Goal: Task Accomplishment & Management: Complete application form

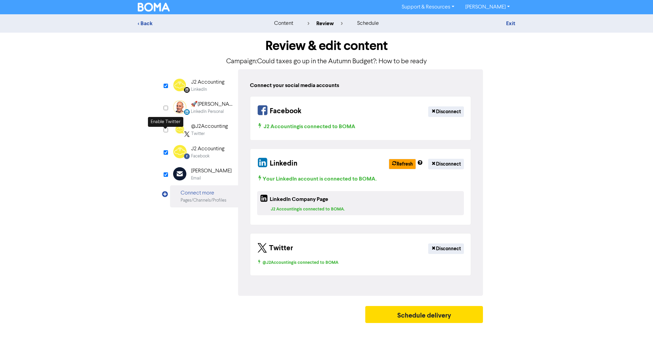
click at [166, 132] on input "checkbox" at bounding box center [166, 130] width 4 height 4
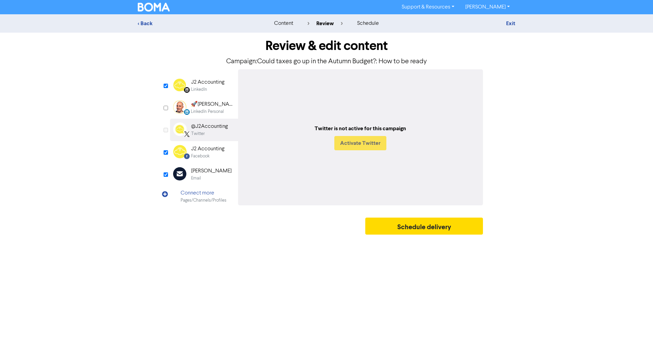
checkbox input "true"
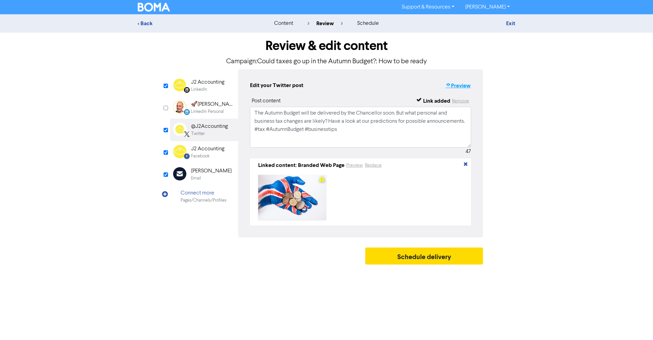
click at [458, 87] on button "Preview" at bounding box center [458, 85] width 26 height 9
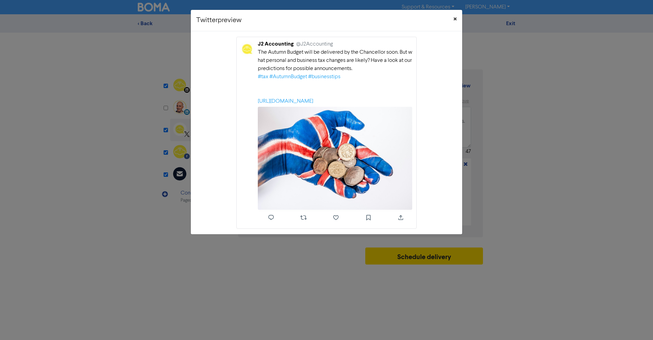
click at [455, 19] on span "×" at bounding box center [455, 19] width 3 height 10
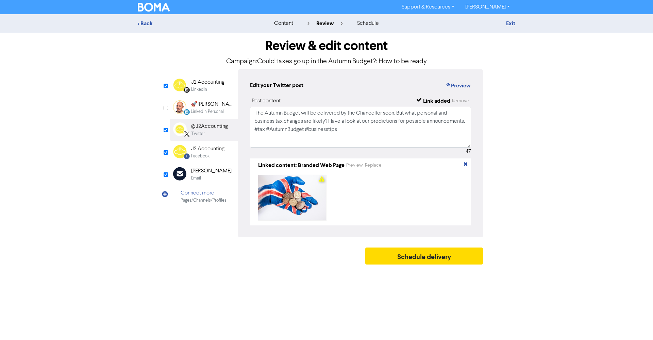
click at [204, 153] on div "Facebook" at bounding box center [200, 156] width 18 height 6
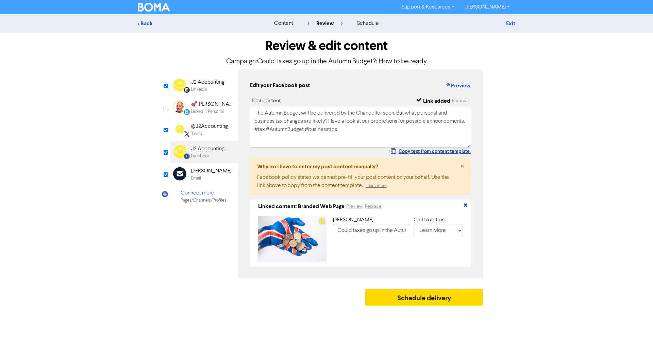
click at [205, 176] on div "Email" at bounding box center [211, 178] width 40 height 6
type input "The Autumn Budget will be delivered by the Chancellor soon. But what personal a…"
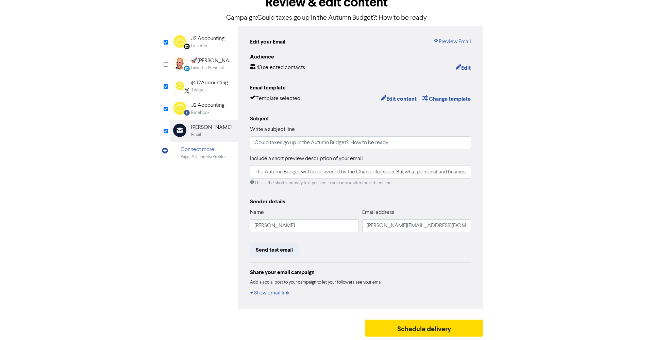
scroll to position [43, 0]
click at [204, 43] on div "LinkedIn" at bounding box center [199, 46] width 16 height 6
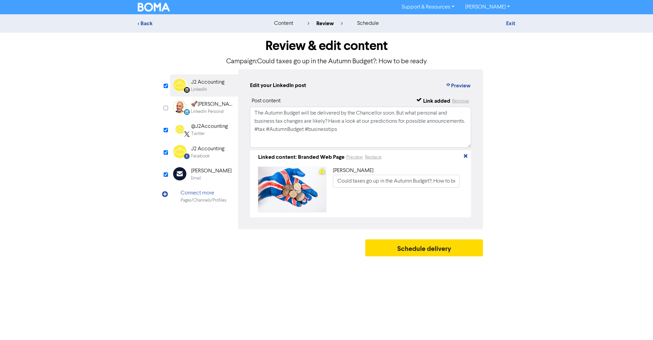
scroll to position [0, 0]
click at [460, 85] on button "Preview" at bounding box center [458, 85] width 26 height 9
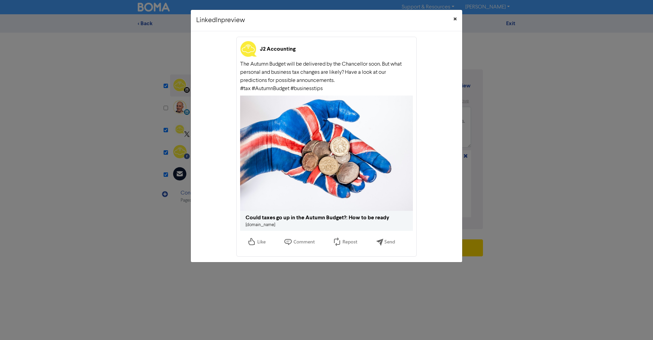
click at [454, 18] on span "×" at bounding box center [455, 19] width 3 height 10
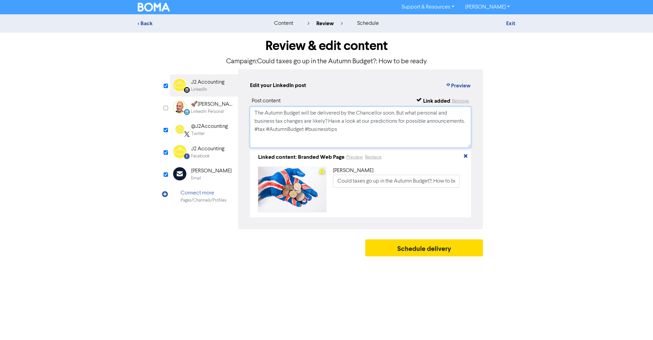
drag, startPoint x: 398, startPoint y: 113, endPoint x: 395, endPoint y: 127, distance: 13.8
click at [398, 113] on textarea "The Autumn Budget will be delivered by the Chancellor soon. But what personal a…" at bounding box center [360, 127] width 221 height 41
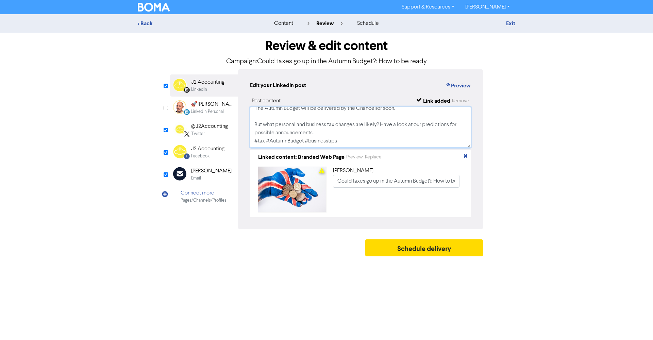
scroll to position [13, 0]
click at [316, 125] on textarea "The Autumn Budget will be delivered by the Chancellor soon. But what personal a…" at bounding box center [360, 127] width 221 height 41
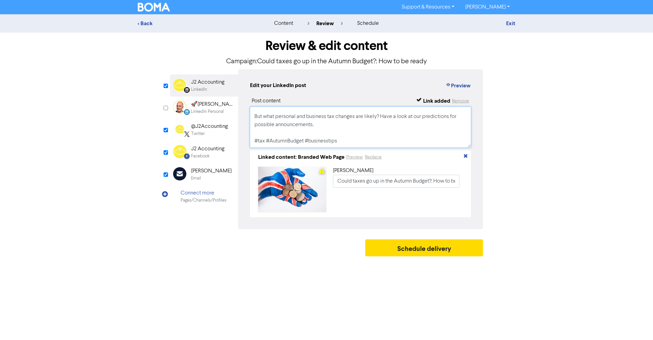
scroll to position [14, 0]
drag, startPoint x: 380, startPoint y: 115, endPoint x: 379, endPoint y: 123, distance: 8.3
click at [380, 115] on textarea "The Autumn Budget will be delivered by the Chancellor soon. But what personal a…" at bounding box center [360, 127] width 221 height 41
type textarea "The Autumn Budget will be delivered by the Chancellor soon. But what personal a…"
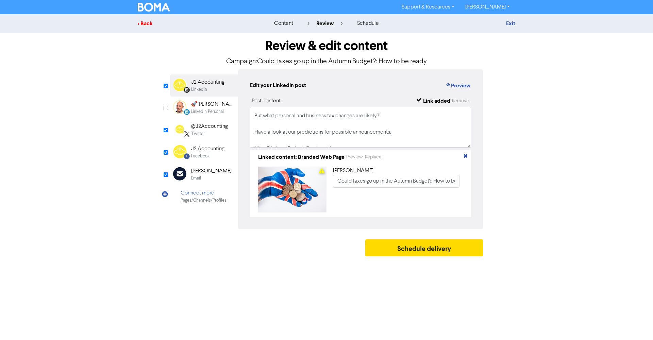
click at [148, 22] on div "< Back" at bounding box center [197, 23] width 119 height 8
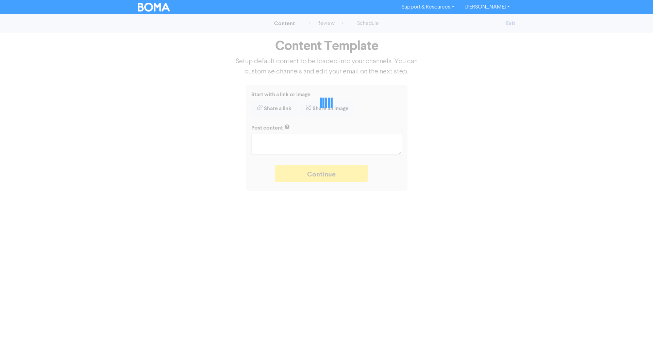
type textarea "x"
type textarea "The Autumn Budget will be delivered by the Chancellor soon. But what personal a…"
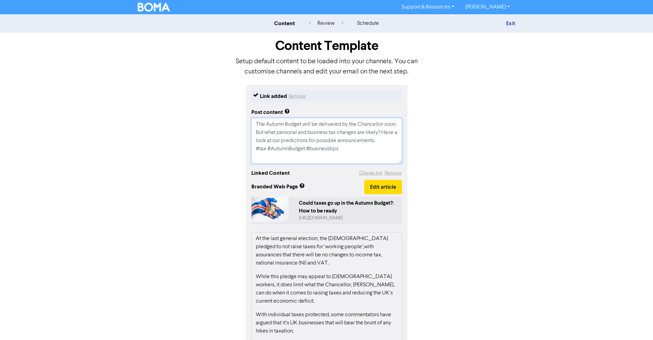
click at [269, 132] on textarea "The Autumn Budget will be delivered by the Chancellor soon. But what personal a…" at bounding box center [326, 141] width 151 height 46
type textarea "x"
type textarea "The Autumn Budget will be delivered by the Chancellor soon. But what personal a…"
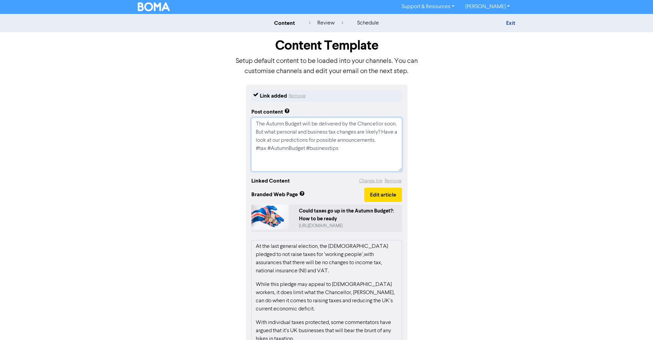
type textarea "x"
type textarea "The Autumn Budget will be delivered by the Chancellor soon. But what personal a…"
click at [271, 132] on textarea "The Autumn Budget will be delivered by the Chancellor soon. But what personal a…" at bounding box center [326, 145] width 151 height 54
type textarea "x"
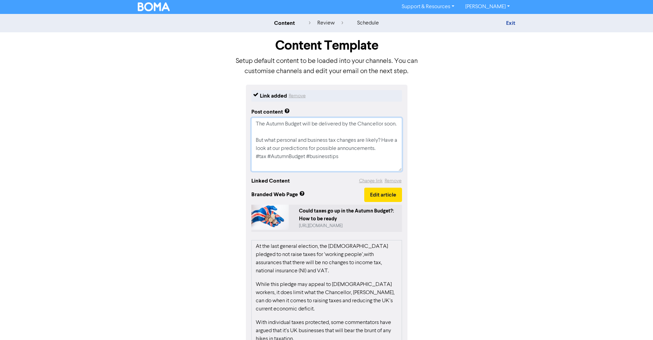
type textarea "The Autumn Budget will be delivered by the Chancellor soon. But what personal a…"
type textarea "x"
type textarea "The Autumn Budget will be delivered by the Chancellor soon But what personal an…"
type textarea "x"
type textarea "The Autumn Budget will be delivered by the Chancellor soon But what personal an…"
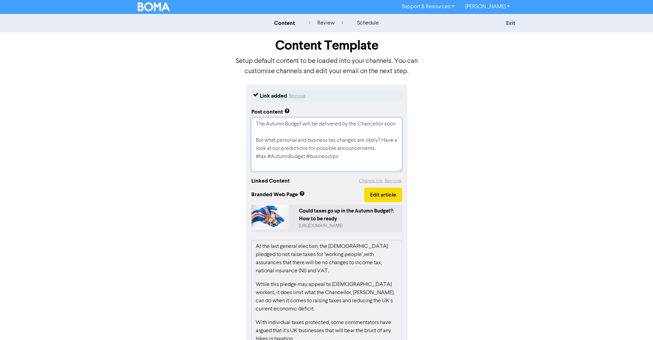
type textarea "x"
type textarea "The Autumn Budget will be delivered by the Chancellor soon n But what personal …"
type textarea "x"
type textarea "The Autumn Budget will be delivered by the Chancellor soon But what personal an…"
type textarea "x"
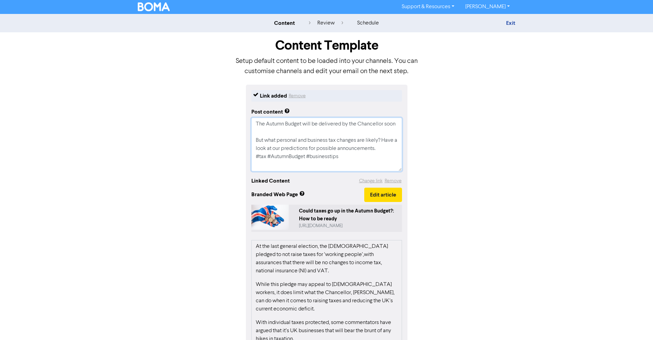
type textarea "The Autumn Budget will be delivered by the Chancellor soon i But what personal …"
type textarea "x"
type textarea "The Autumn Budget will be delivered by the Chancellor soon in But what personal…"
type textarea "x"
type textarea "The Autumn Budget will be delivered by the Chancellor soon in But what personal…"
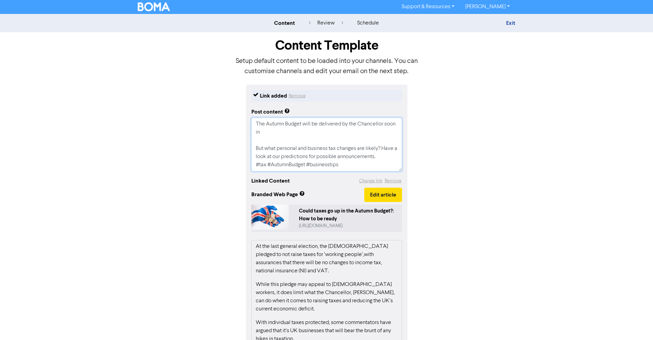
type textarea "x"
type textarea "The Autumn Budget will be delivered by the Chancellor soon in But what personal…"
type textarea "x"
type textarea "The Autumn Budget will be delivered by the Chancellor soon i But what personal …"
type textarea "x"
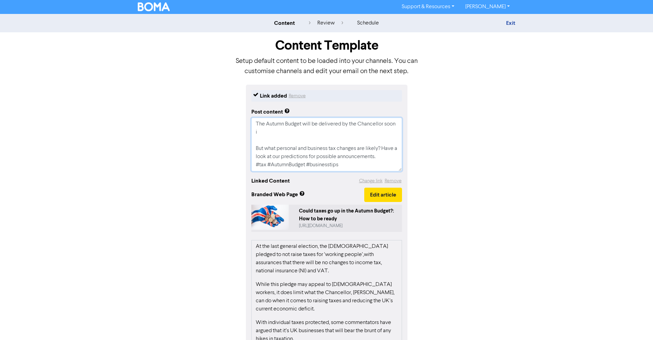
type textarea "The Autumn Budget will be delivered by the Chancellor soon But what personal an…"
type textarea "x"
type textarea "The Autumn Budget will be delivered by the Chancellor soon o But what personal …"
type textarea "x"
type textarea "The Autumn Budget will be delivered by the Chancellor soon on But what personal…"
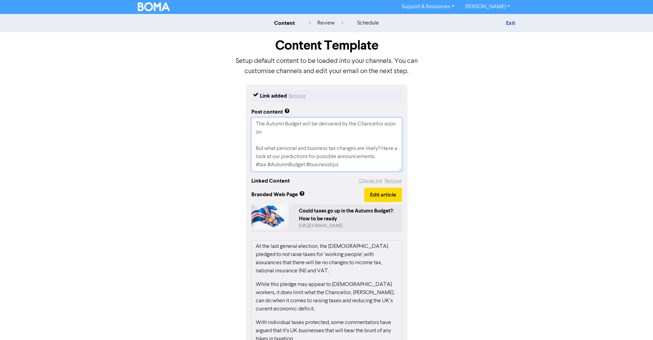
type textarea "x"
type textarea "The Autumn Budget will be delivered by the Chancellor soon on But what personal…"
type textarea "x"
type textarea "The Autumn Budget will be delivered by the Chancellor soon on 2 But what person…"
type textarea "x"
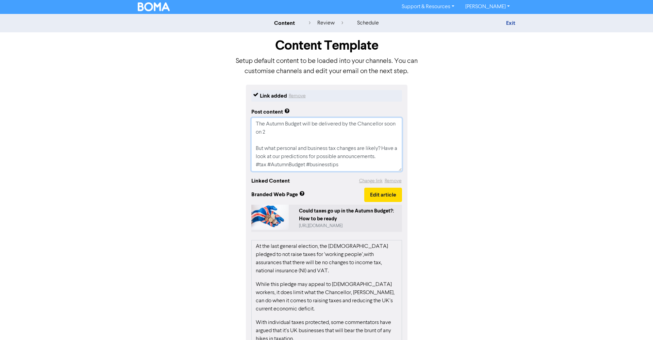
type textarea "The Autumn Budget will be delivered by the Chancellor soon on 26 But what perso…"
type textarea "x"
type textarea "The Autumn Budget will be delivered by the Chancellor soon on 26 But what perso…"
type textarea "x"
type textarea "The Autumn Budget will be delivered by the Chancellor soon on 26 N But what per…"
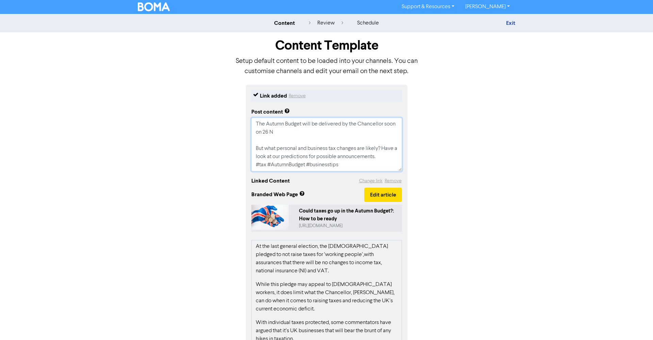
type textarea "x"
type textarea "The Autumn Budget will be delivered by the Chancellor soon on 26 No But what pe…"
type textarea "x"
type textarea "The Autumn Budget will be delivered by the Chancellor soon on [DATE] But what p…"
type textarea "x"
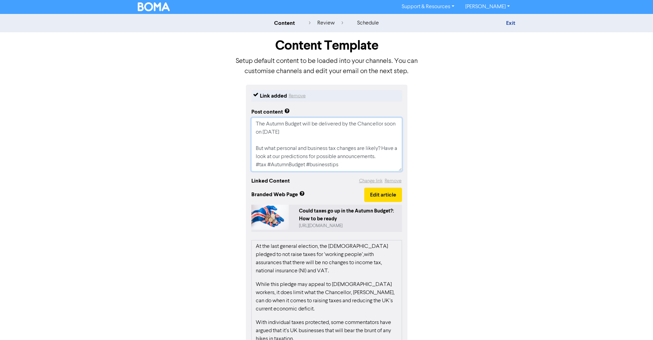
type textarea "The Autumn Budget will be delivered by the Chancellor soon on 26 Nove But what …"
type textarea "x"
type textarea "The Autumn Budget will be delivered by the Chancellor soon on 26 Novem But what…"
type textarea "x"
type textarea "The Autumn Budget will be delivered by the Chancellor soon on 26 Novemb But wha…"
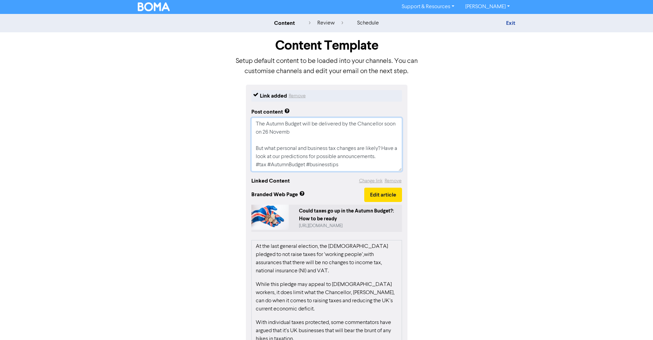
type textarea "x"
type textarea "The Autumn Budget will be delivered by the Chancellor soon on 26 Novembe But wh…"
type textarea "x"
type textarea "The Autumn Budget will be delivered by the Chancellor soon on [DATE] But what p…"
type textarea "x"
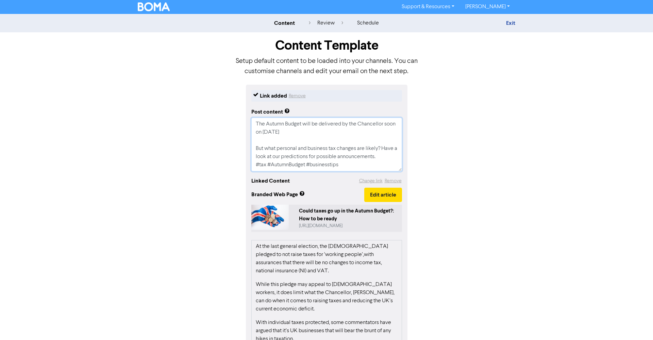
type textarea "The Autumn Budget will be delivered by the Chancellor soon on [DATE] But what p…"
type textarea "x"
type textarea "The Autumn Budget will be delivered by the Chancellor soon on [DATE] 2 But what…"
type textarea "x"
type textarea "The Autumn Budget will be delivered by the Chancellor soon on [DATE] But what p…"
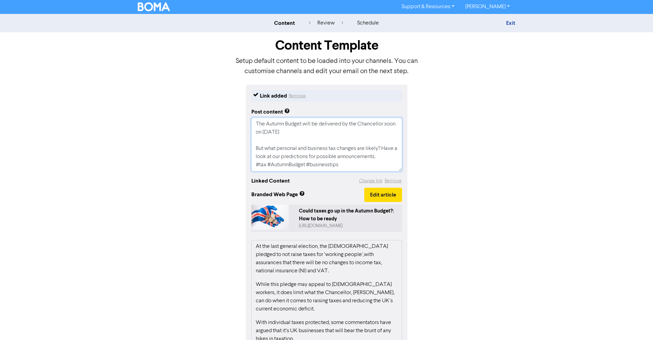
type textarea "x"
type textarea "The Autumn Budget will be delivered by the Chancellor soon on [DATE] But what p…"
type textarea "x"
type textarea "The Autumn Budget will be delivered by the Chancellor soon on [DATE] But what p…"
type textarea "x"
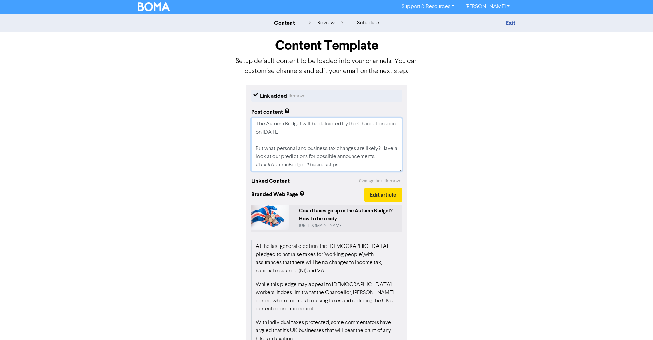
type textarea "The Autumn Budget will be delivered by the Chancellor soon on [DATE] But what p…"
type textarea "x"
type textarea "The Autumn Budget will be delivered by the Chancellor soon on [DATE] But what p…"
type textarea "x"
type textarea "The Autumn Budget will be delivered by the Chancellor soon on [DATE]. But what …"
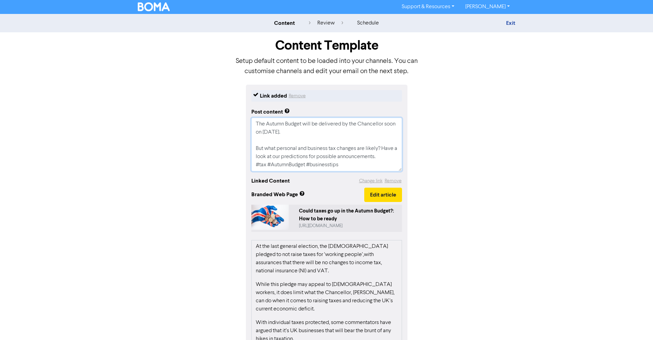
scroll to position [10, 0]
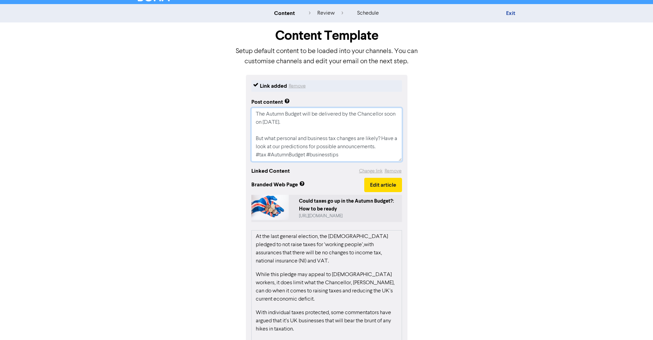
click at [383, 138] on textarea "The Autumn Budget will be delivered by the Chancellor soon on [DATE]. But what …" at bounding box center [326, 135] width 151 height 54
type textarea "x"
type textarea "The Autumn Budget will be delivered by the Chancellor soon on [DATE]. But what …"
type textarea "x"
type textarea "The Autumn Budget will be delivered by the Chancellor soon on [DATE]. But what …"
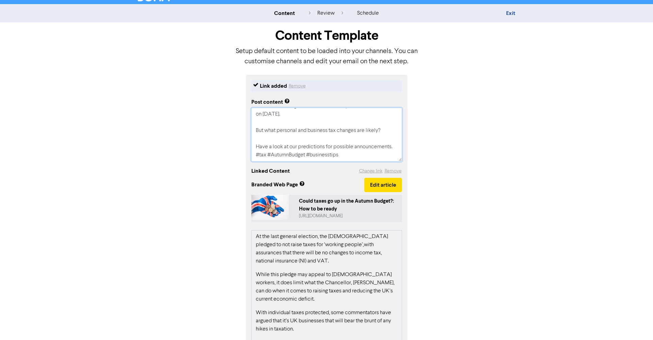
scroll to position [16, 0]
click at [395, 139] on textarea "The Autumn Budget will be delivered by the Chancellor soon on [DATE]. But what …" at bounding box center [326, 135] width 151 height 54
type textarea "x"
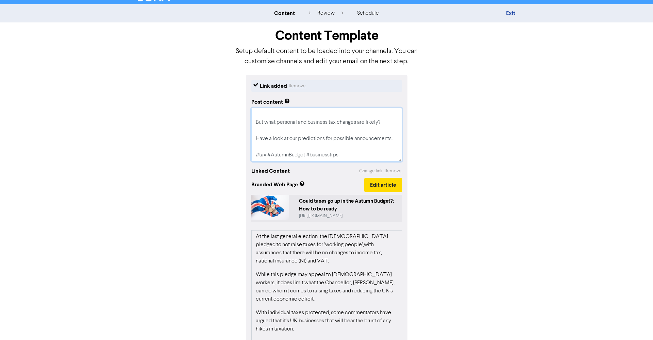
scroll to position [25, 0]
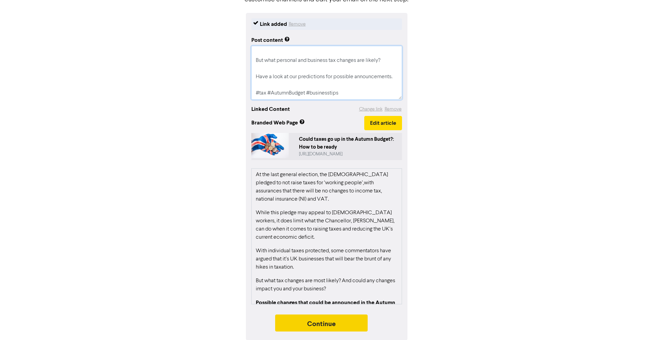
type textarea "The Autumn Budget will be delivered by the Chancellor soon on [DATE]. But what …"
click at [321, 327] on button "Continue" at bounding box center [321, 323] width 93 height 17
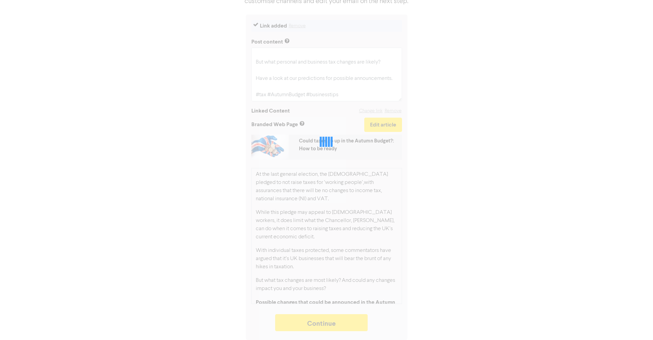
type textarea "x"
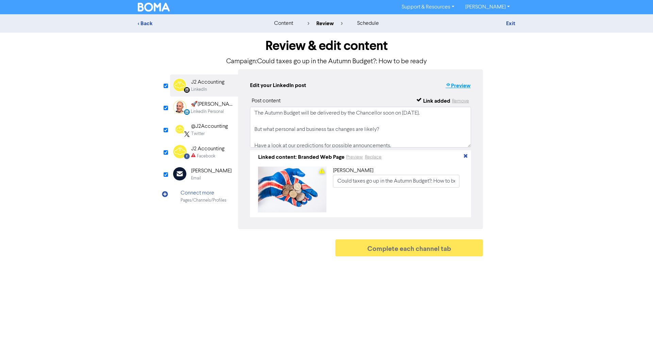
click at [460, 85] on button "Preview" at bounding box center [458, 85] width 26 height 9
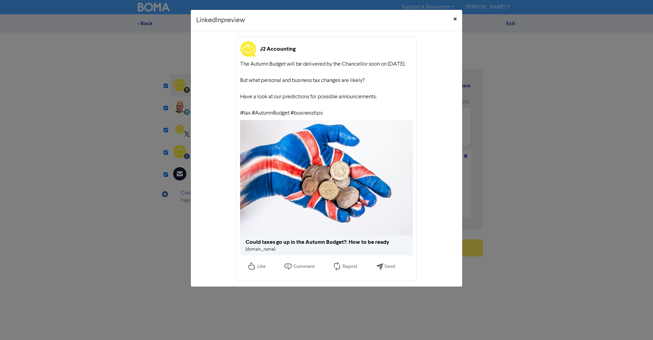
click at [456, 17] on span "×" at bounding box center [455, 19] width 3 height 10
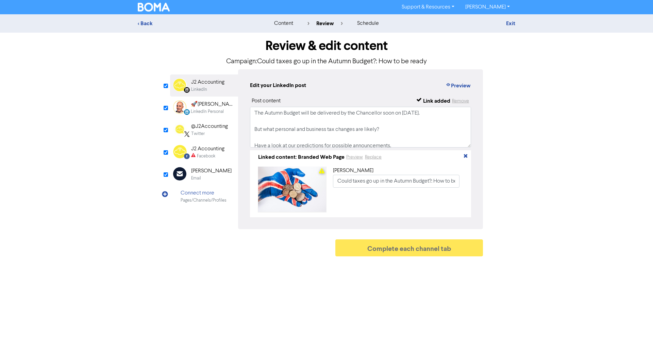
click at [192, 109] on div "LinkedIn Personal" at bounding box center [207, 112] width 33 height 6
click at [460, 85] on button "Preview" at bounding box center [458, 85] width 26 height 9
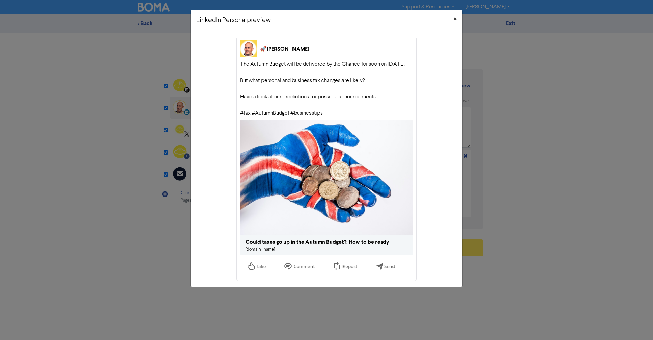
click at [457, 19] on button "×" at bounding box center [455, 19] width 14 height 19
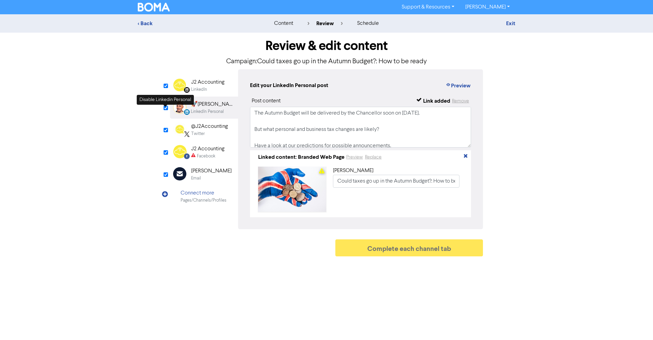
click at [165, 110] on input "checkbox" at bounding box center [166, 108] width 4 height 4
checkbox input "false"
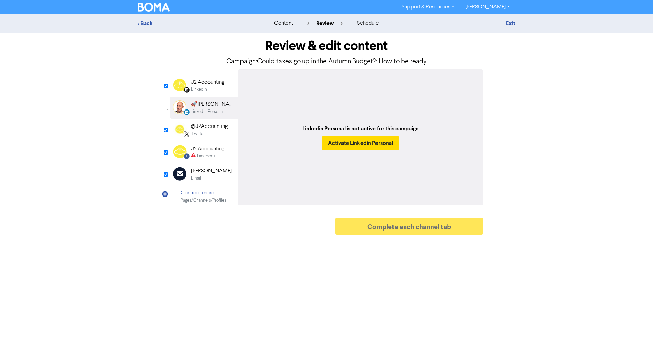
click at [201, 153] on div "Facebook" at bounding box center [206, 156] width 18 height 6
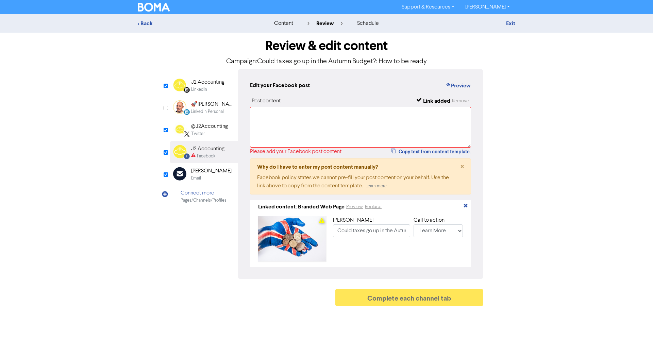
click at [197, 132] on div "Twitter" at bounding box center [198, 134] width 14 height 6
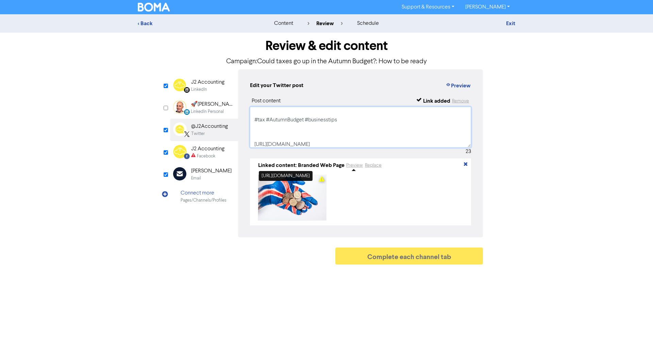
scroll to position [46, 0]
drag, startPoint x: 255, startPoint y: 113, endPoint x: 335, endPoint y: 114, distance: 80.0
click at [340, 121] on textarea "The Autumn Budget will be delivered by the Chancellor soon on [DATE]. But what …" at bounding box center [360, 127] width 221 height 41
click at [205, 155] on div "Facebook" at bounding box center [206, 156] width 18 height 6
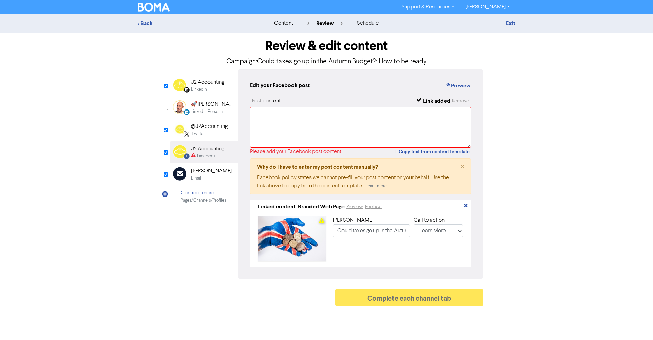
click at [198, 89] on div "LinkedIn" at bounding box center [199, 89] width 16 height 6
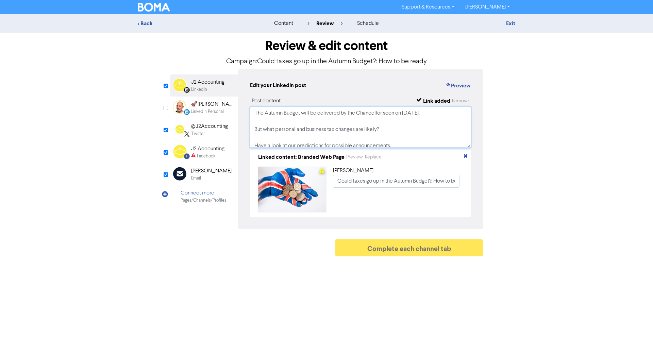
scroll to position [29, 0]
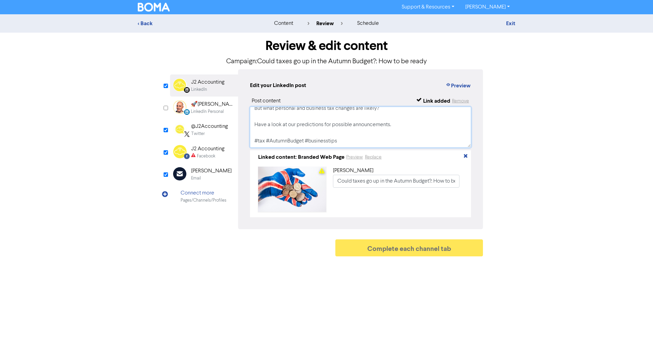
drag, startPoint x: 256, startPoint y: 112, endPoint x: 334, endPoint y: 143, distance: 84.0
click at [361, 172] on div "Post content Link added Remove The Autumn Budget will be delivered by the Chanc…" at bounding box center [360, 157] width 221 height 120
click at [205, 155] on div "Facebook" at bounding box center [206, 156] width 18 height 6
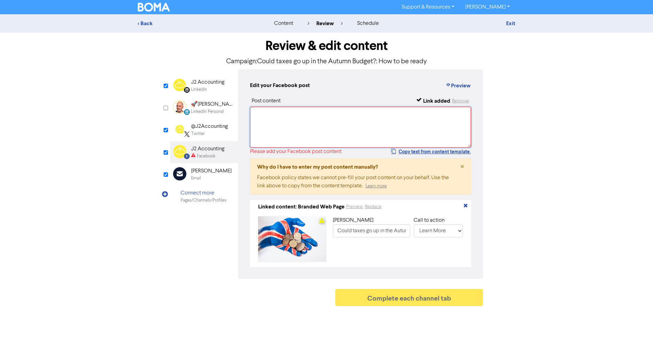
click at [261, 115] on textarea at bounding box center [360, 127] width 221 height 41
paste textarea "he Autumn Budget will be delivered by the Chancellor soon on [DATE]. But what p…"
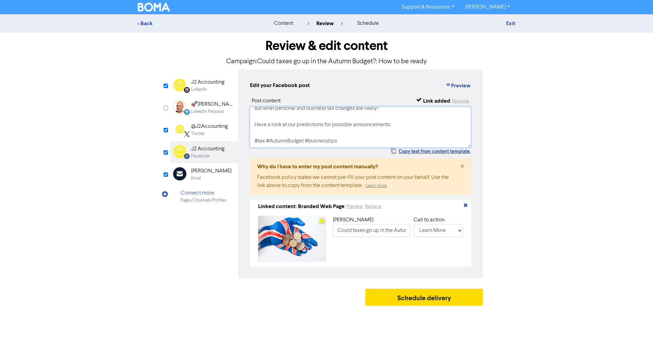
scroll to position [21, 0]
click at [461, 87] on button "Preview" at bounding box center [458, 85] width 26 height 9
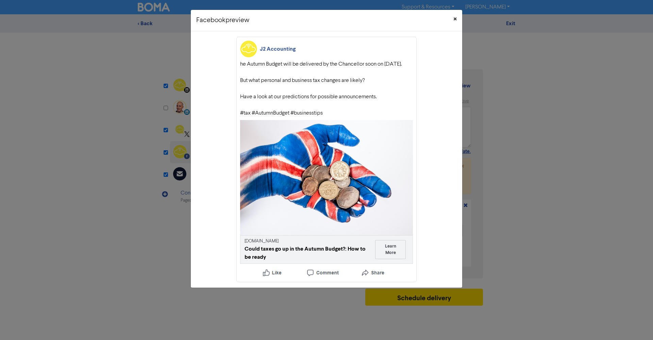
click at [454, 18] on span "×" at bounding box center [455, 19] width 3 height 10
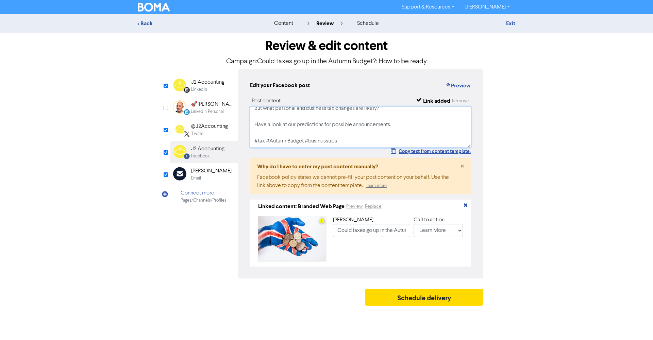
click at [267, 124] on textarea "he Autumn Budget will be delivered by the Chancellor soon on [DATE]. But what p…" at bounding box center [360, 127] width 221 height 41
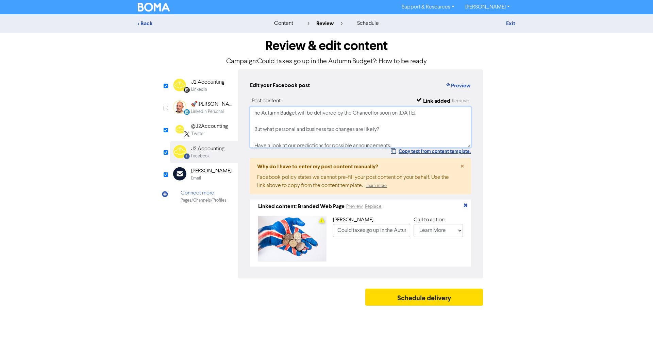
scroll to position [0, 0]
click at [257, 114] on textarea "he Autumn Budget will be delivered by the Chancellor soon on [DATE]. But what p…" at bounding box center [360, 127] width 221 height 41
type textarea "The Autumn Budget will be delivered by the Chancellor soon on [DATE]. But what …"
click at [460, 87] on button "Preview" at bounding box center [458, 85] width 26 height 9
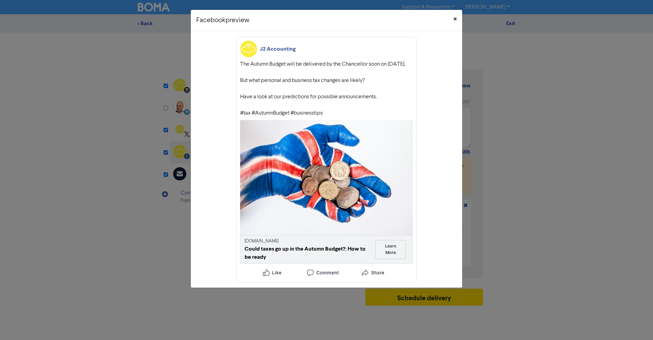
click at [455, 18] on span "×" at bounding box center [455, 19] width 3 height 10
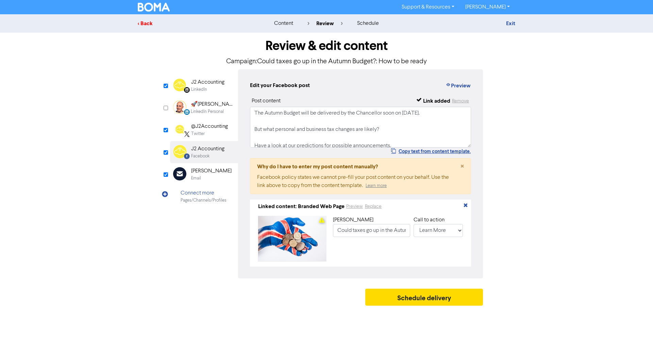
click at [146, 23] on div "< Back" at bounding box center [197, 23] width 119 height 8
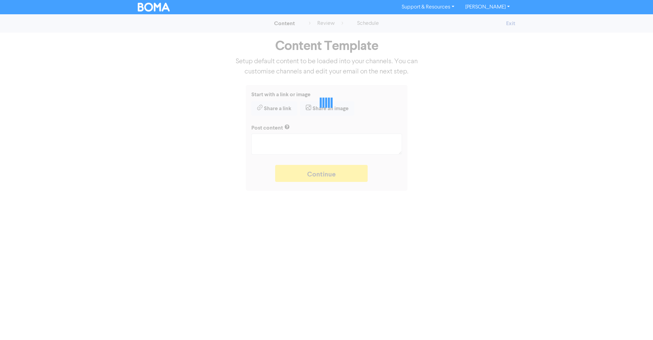
type textarea "x"
type textarea "The Autumn Budget will be delivered by the Chancellor soon on [DATE]. But what …"
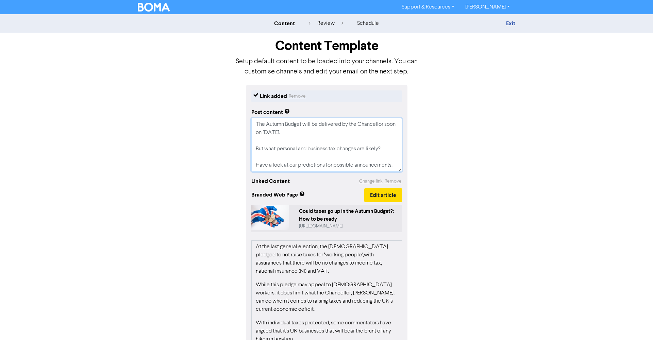
click at [256, 124] on textarea "The Autumn Budget will be delivered by the Chancellor soon on [DATE]. But what …" at bounding box center [326, 145] width 151 height 54
type textarea "x"
type textarea "The Autumn Budget will be delivered by the Chancellor soon on [DATE]. But what …"
type textarea "x"
type textarea "The Autumn Budget will be delivered by the Chancellor soon on [DATE]. But what …"
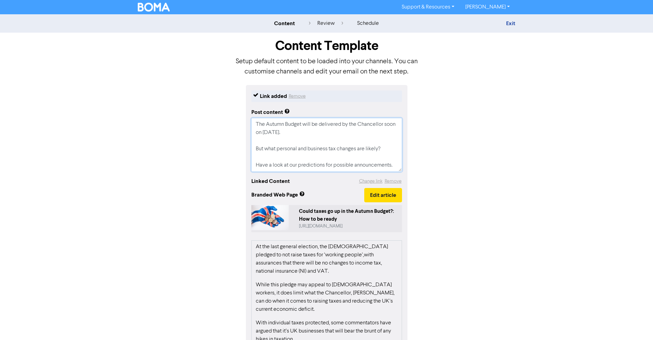
type textarea "x"
type textarea "9 The Autumn Budget will be delivered by the Chancellor soon on [DATE]. But wha…"
type textarea "x"
type textarea "9. The Autumn Budget will be delivered by the Chancellor soon on [DATE]. But wh…"
type textarea "x"
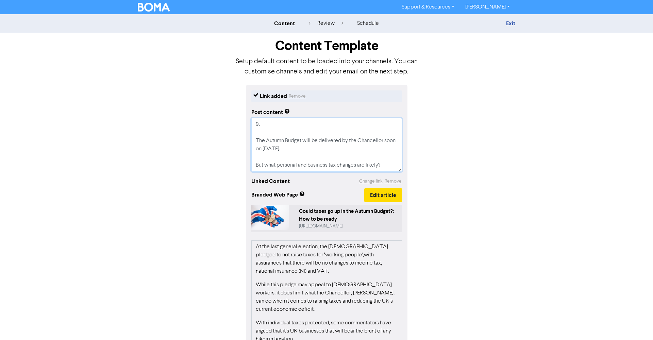
type textarea "9.5 The Autumn Budget will be delivered by the Chancellor soon on [DATE]. But w…"
type textarea "x"
type textarea "9.5 The Autumn Budget will be delivered by the Chancellor soon on [DATE]. But w…"
type textarea "x"
type textarea "9.5 w The Autumn Budget will be delivered by the Chancellor soon on [DATE]. But…"
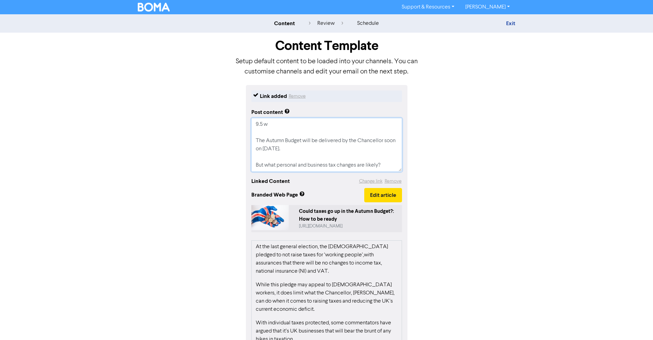
type textarea "x"
type textarea "9.5 we The Autumn Budget will be delivered by the Chancellor soon on [DATE]. Bu…"
type textarea "x"
type textarea "9.5 wee The Autumn Budget will be delivered by the Chancellor soon on [DATE]. B…"
type textarea "x"
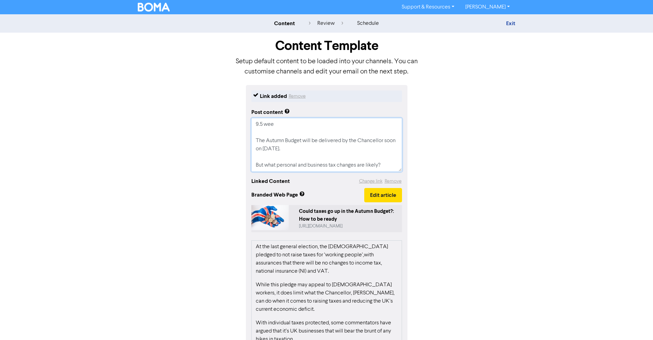
type textarea "9.5 week The Autumn Budget will be delivered by the Chancellor soon on [DATE]. …"
type textarea "x"
type textarea "9.5 weeks The Autumn Budget will be delivered by the Chancellor soon on [DATE].…"
type textarea "x"
type textarea "9.5 weeks The Autumn Budget will be delivered by the Chancellor soon on [DATE].…"
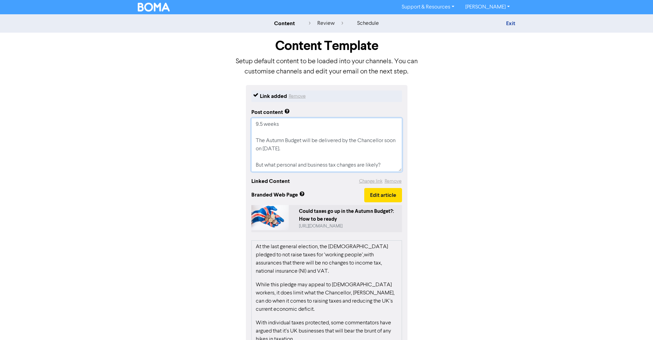
type textarea "x"
type textarea "9.5 weeks u The Autumn Budget will be delivered by the Chancellor soon on [DATE…"
type textarea "x"
type textarea "9.5 weeks un The Autumn Budget will be delivered by the Chancellor soon on [DAT…"
type textarea "x"
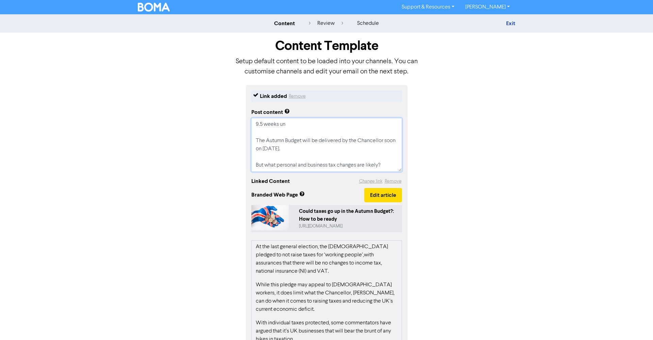
type textarea "9.5 weeks unt The Autumn Budget will be delivered by the Chancellor soon on [DA…"
type textarea "x"
type textarea "9.5 weeks unti The Autumn Budget will be delivered by the Chancellor soon on [D…"
type textarea "x"
type textarea "9.5 weeks until The Autumn Budget will be delivered by the Chancellor soon on […"
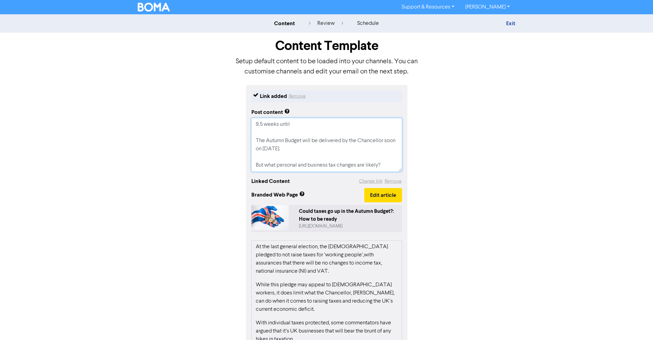
type textarea "x"
type textarea "9.5 weeks until The Autumn Budget will be delivered by the Chancellor soon on […"
type textarea "x"
type textarea "9.5 weeks until t The Autumn Budget will be delivered by the Chancellor soon on…"
type textarea "x"
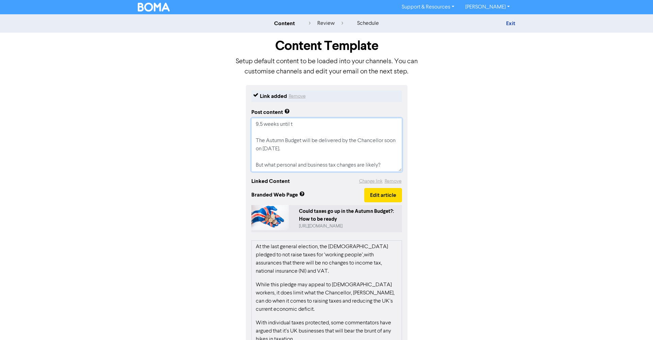
type textarea "9.5 weeks until th The Autumn Budget will be delivered by the Chancellor soon o…"
type textarea "x"
type textarea "9.5 weeks until the The Autumn Budget will be delivered by the Chancellor soon …"
type textarea "x"
type textarea "9.5 weeks until the The Autumn Budget will be delivered by the Chancellor soon …"
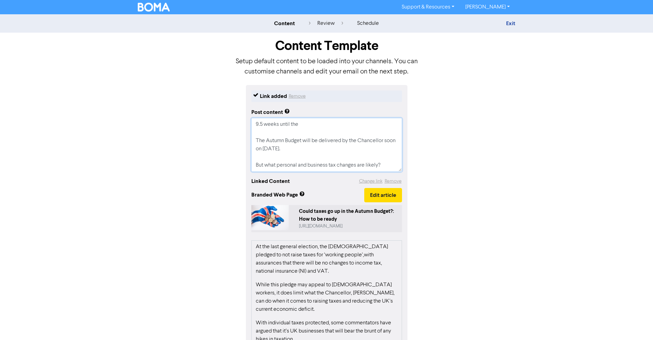
type textarea "x"
type textarea "9.5 weeks until the A The Autumn Budget will be delivered by the Chancellor soo…"
type textarea "x"
type textarea "9.5 weeks until the Au The Autumn Budget will be delivered by the Chancellor so…"
type textarea "x"
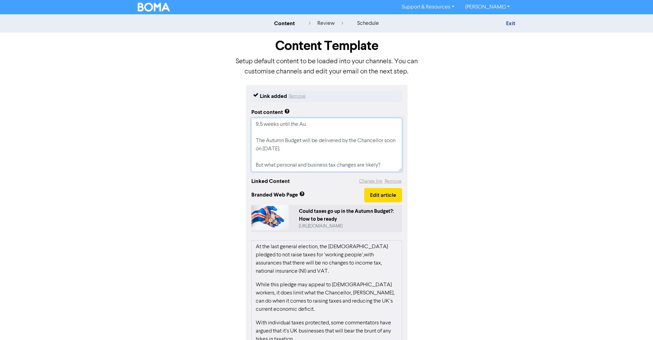
type textarea "9.5 weeks until the Aut The Autumn Budget will be delivered by the Chancellor s…"
type textarea "x"
type textarea "9.5 weeks until the [PERSON_NAME] The Autumn Budget will be delivered by the Ch…"
type textarea "x"
type textarea "9.5 weeks until the Autim The Autumn Budget will be delivered by the Chancellor…"
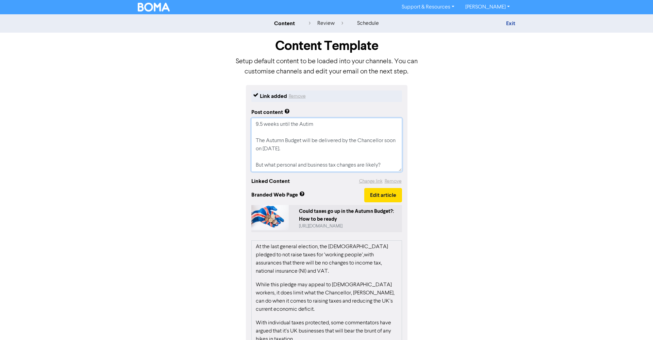
type textarea "x"
type textarea "9.5 weeks until the Autim The Autumn Budget will be delivered by the Chancellor…"
type textarea "x"
type textarea "9.5 weeks until the Autim The Autumn Budget will be delivered by the Chancellor…"
type textarea "x"
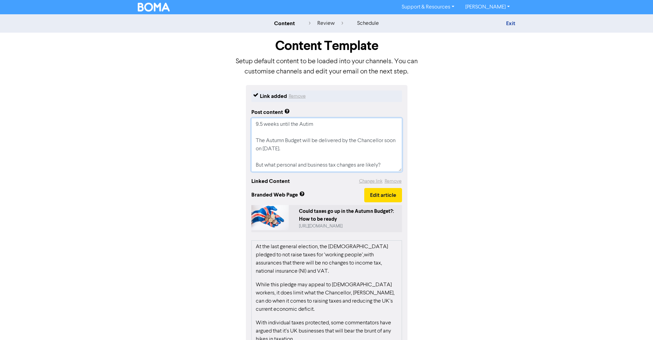
type textarea "9.5 weeks until the [PERSON_NAME] The Autumn Budget will be delivered by the Ch…"
type textarea "x"
type textarea "9.5 weeks until the Aut The Autumn Budget will be delivered by the Chancellor s…"
type textarea "x"
type textarea "9.5 weeks until the Autu The Autumn Budget will be delivered by the Chancellor …"
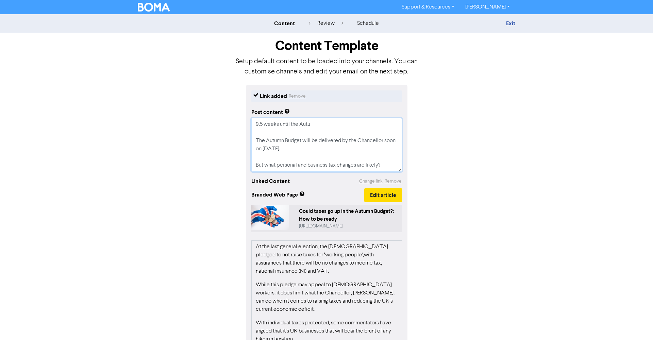
type textarea "x"
type textarea "9.5 weeks until the Autum The Autumn Budget will be delivered by the Chancellor…"
type textarea "x"
type textarea "9.5 weeks until the Autumn The Autumn Budget will be delivered by the Chancello…"
type textarea "x"
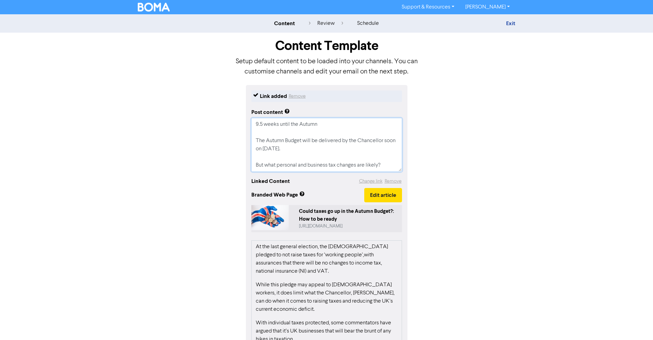
type textarea "9.5 weeks until the Autumn The Autumn Budget will be delivered by the Chancello…"
type textarea "x"
type textarea "9.5 weeks until the Autumn B The Autumn Budget will be delivered by the Chancel…"
type textarea "x"
type textarea "9.5 weeks until the Autumn Bu The Autumn Budget will be delivered by the Chance…"
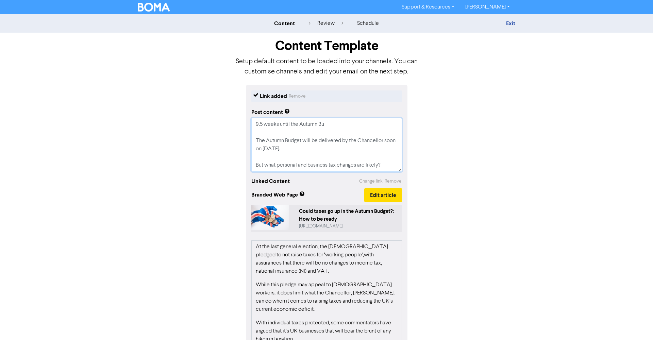
type textarea "x"
type textarea "9.5 weeks until the Autumn Bud The Autumn Budget will be delivered by the Chanc…"
type textarea "x"
type textarea "9.5 weeks until the Autumn Budg The Autumn Budget will be delivered by the Chan…"
type textarea "x"
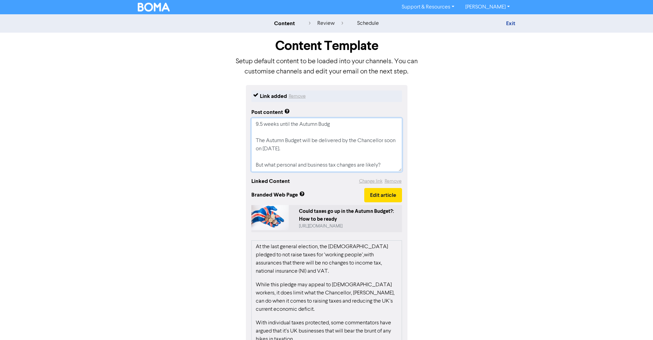
type textarea "9.5 weeks until the [PERSON_NAME] The Autumn Budget will be delivered by the Ch…"
type textarea "x"
type textarea "9.5 weeks until the Autumn Budget The Autumn Budget will be delivered by the Ch…"
type textarea "x"
type textarea "9.5 weeks until the Autumn Budget. The Autumn Budget will be delivered by the C…"
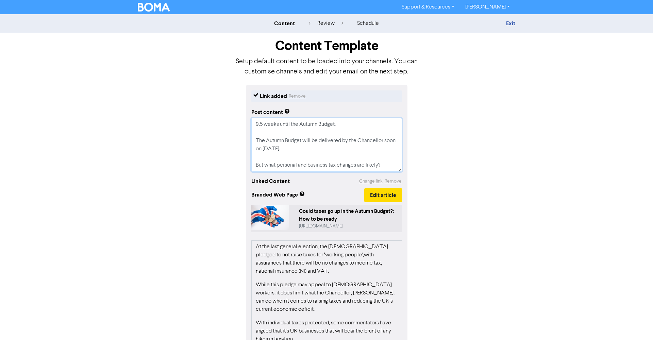
type textarea "x"
type textarea "9.5 weeks until the Autumn Budget The Autumn Budget will be delivered by the Ch…"
type textarea "x"
type textarea "9.5 weeks until the [PERSON_NAME] The Autumn Budget will be delivered by the Ch…"
type textarea "x"
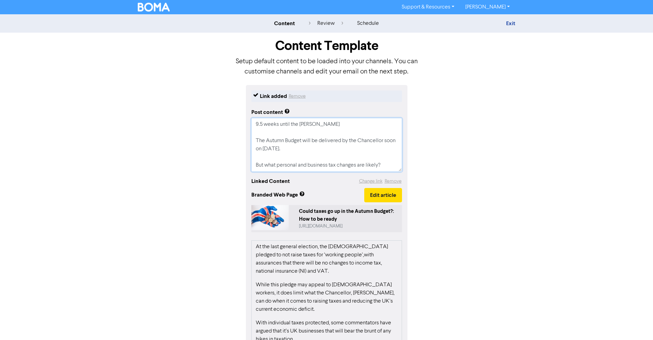
type textarea "9.5 weeks until the Autumn Budg The Autumn Budget will be delivered by the Chan…"
type textarea "x"
type textarea "9.5 weeks until the Autumn Bud The Autumn Budget will be delivered by the Chanc…"
type textarea "x"
type textarea "9.5 weeks until the Autumn Bu The Autumn Budget will be delivered by the Chance…"
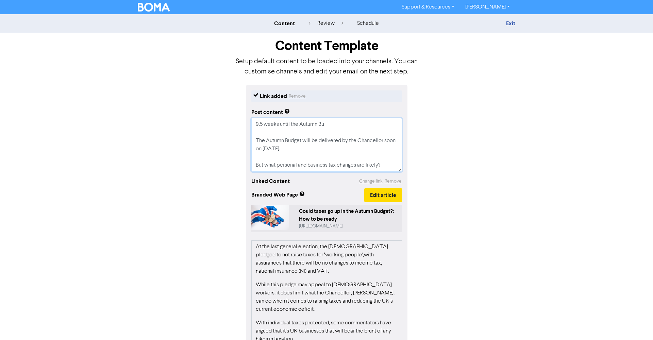
type textarea "x"
type textarea "9.5 weeks until the Autumn B The Autumn Budget will be delivered by the Chancel…"
type textarea "x"
type textarea "9.5 weeks until the Autumn The Autumn Budget will be delivered by the Chancello…"
type textarea "x"
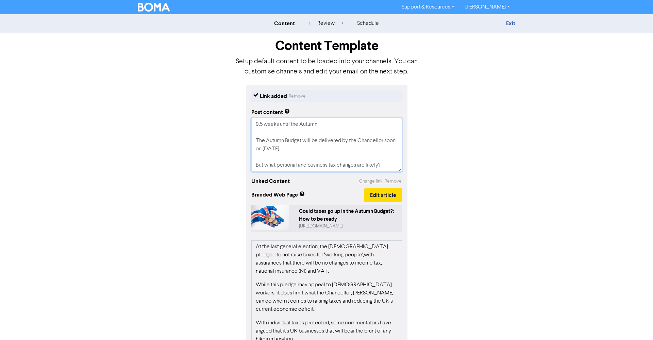
type textarea "9.5 weeks until the Autumn The Autumn Budget will be delivered by the Chancello…"
type textarea "x"
type textarea "9.5 weeks until the Autum The Autumn Budget will be delivered by the Chancellor…"
type textarea "x"
type textarea "9.5 weeks until the Autu The Autumn Budget will be delivered by the Chancellor …"
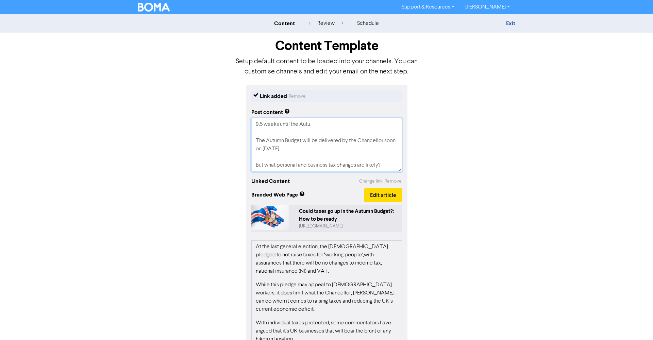
type textarea "x"
type textarea "9.5 weeks until the Aut The Autumn Budget will be delivered by the Chancellor s…"
type textarea "x"
type textarea "9.5 weeks until the Au The Autumn Budget will be delivered by the Chancellor so…"
type textarea "x"
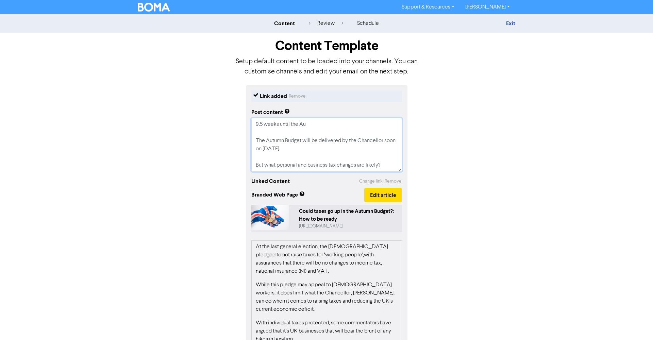
type textarea "9.5 weeks until the A The Autumn Budget will be delivered by the Chancellor soo…"
type textarea "x"
type textarea "9.5 weeks until the The Autumn Budget will be delivered by the Chancellor soon …"
type textarea "x"
type textarea "9.5 weeks until the n The Autumn Budget will be delivered by the Chancellor soo…"
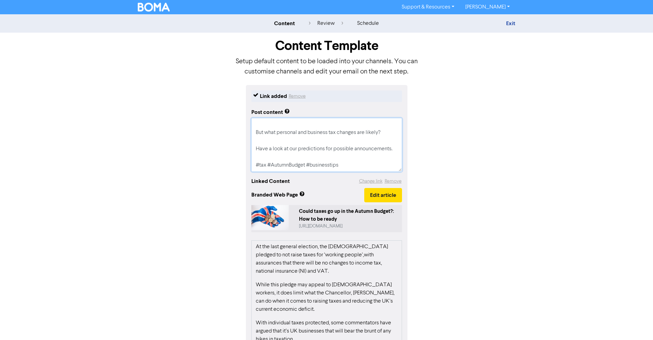
scroll to position [41, 0]
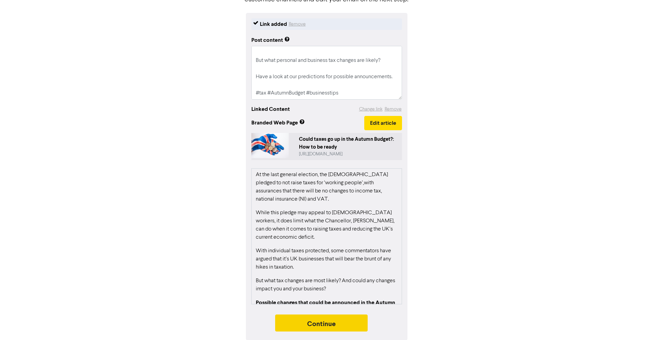
click at [319, 325] on button "Continue" at bounding box center [321, 323] width 93 height 17
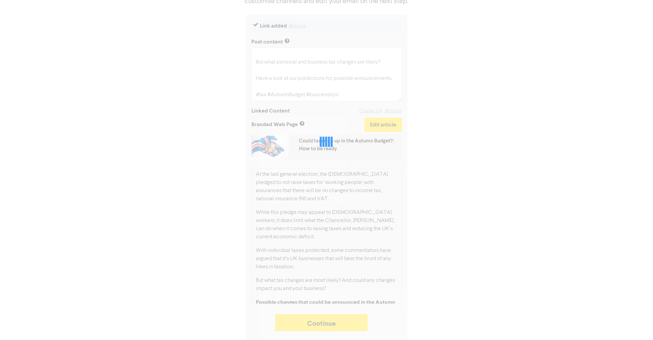
scroll to position [70, 0]
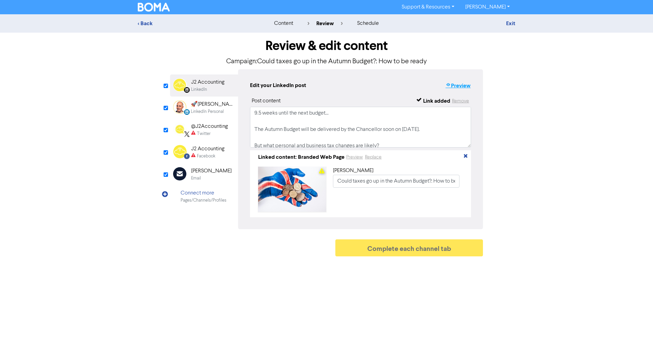
click at [458, 86] on button "Preview" at bounding box center [458, 85] width 26 height 9
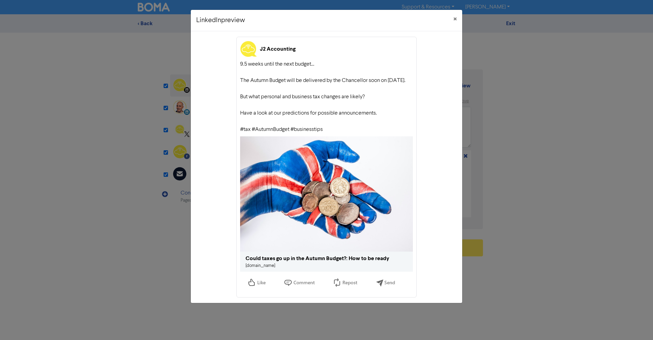
drag, startPoint x: 457, startPoint y: 18, endPoint x: 401, endPoint y: 29, distance: 57.8
click at [456, 19] on button "×" at bounding box center [455, 19] width 14 height 19
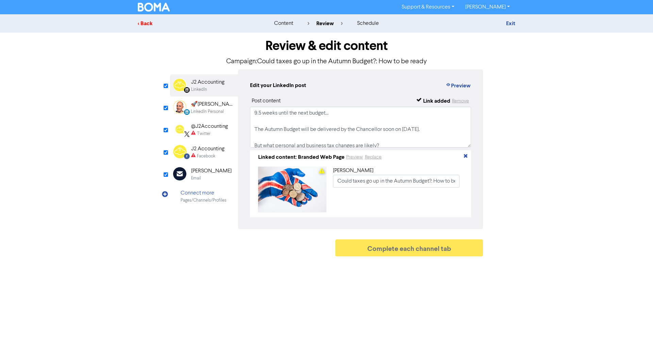
click at [146, 22] on div "< Back" at bounding box center [197, 23] width 119 height 8
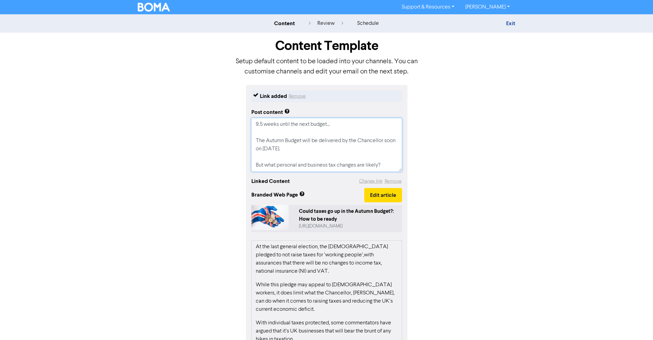
click at [258, 125] on textarea "9.5 weeks until the next budget... The Autumn Budget will be delivered by the C…" at bounding box center [326, 145] width 151 height 54
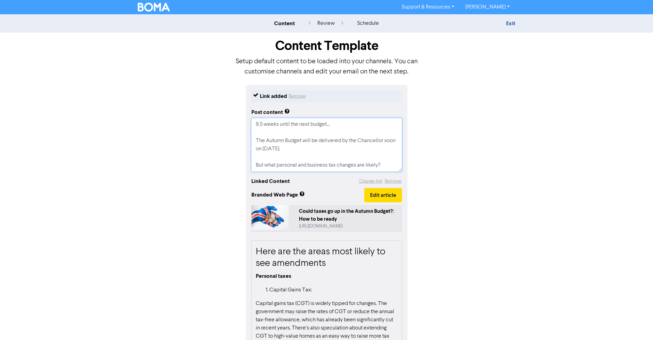
scroll to position [329, 0]
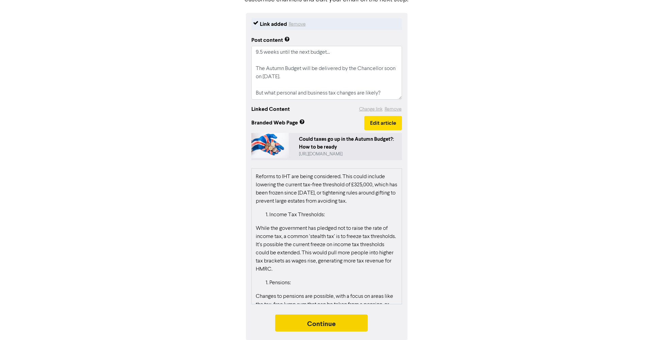
click at [325, 325] on button "Continue" at bounding box center [321, 323] width 93 height 17
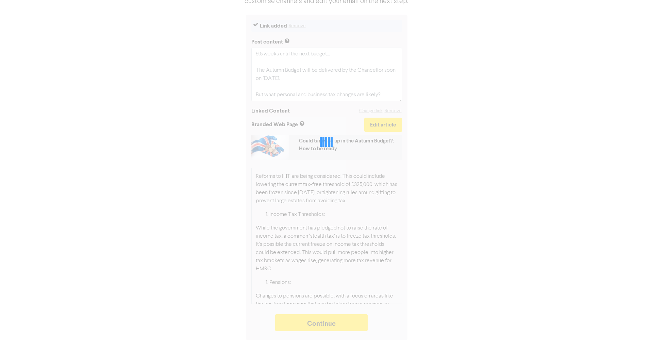
scroll to position [70, 0]
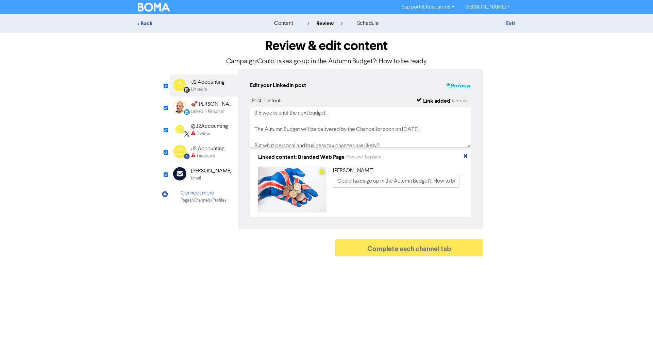
click at [466, 86] on button "Preview" at bounding box center [458, 85] width 26 height 9
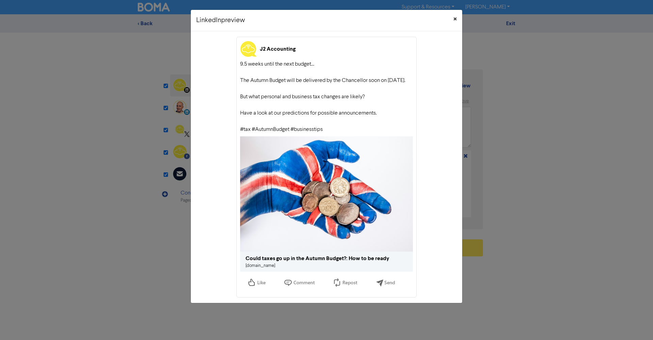
click at [454, 20] on span "×" at bounding box center [455, 19] width 3 height 10
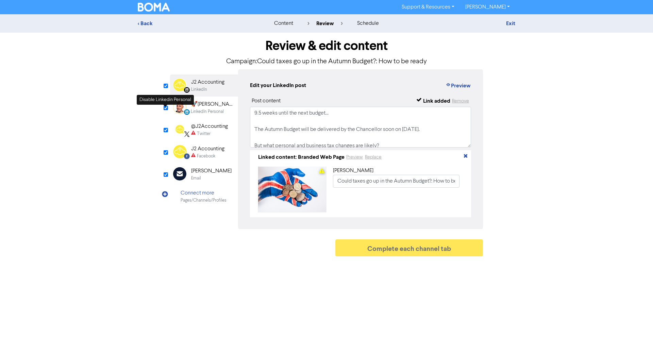
click at [166, 110] on input "checkbox" at bounding box center [166, 108] width 4 height 4
click at [215, 131] on div "Twitter" at bounding box center [209, 134] width 37 height 6
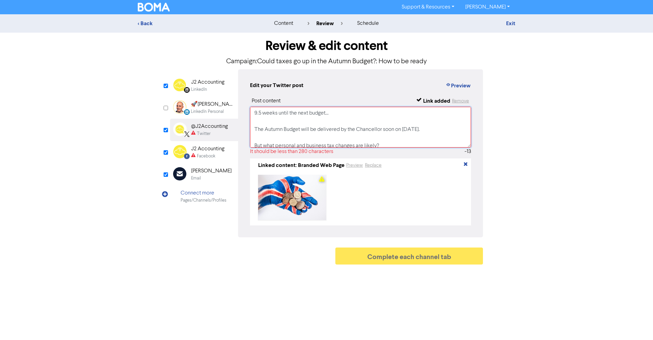
click at [338, 114] on textarea "9.5 weeks until the next budget... The Autumn Budget will be delivered by the C…" at bounding box center [360, 127] width 221 height 41
drag, startPoint x: 258, startPoint y: 122, endPoint x: 250, endPoint y: 113, distance: 11.6
click at [250, 113] on textarea "9.5 weeks until the next budget. The Autumn Budget will be delivered by the Cha…" at bounding box center [360, 127] width 221 height 41
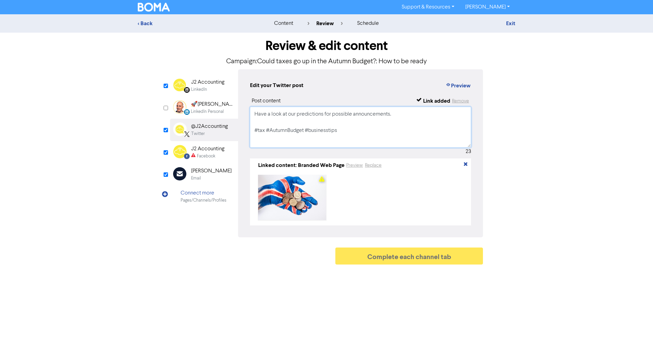
scroll to position [34, 0]
click at [204, 87] on div "LinkedIn" at bounding box center [199, 89] width 16 height 6
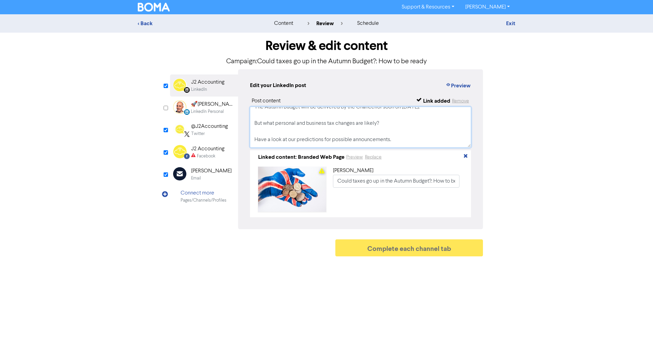
scroll to position [46, 0]
drag, startPoint x: 255, startPoint y: 112, endPoint x: 357, endPoint y: 149, distance: 108.1
click at [384, 176] on div "Post content Link added Remove 9.5 weeks until the next budget... The Autumn Bu…" at bounding box center [360, 157] width 221 height 120
drag, startPoint x: 339, startPoint y: 132, endPoint x: 194, endPoint y: 157, distance: 146.8
click at [208, 152] on div "Please check required fields for this channel" at bounding box center [231, 156] width 68 height 17
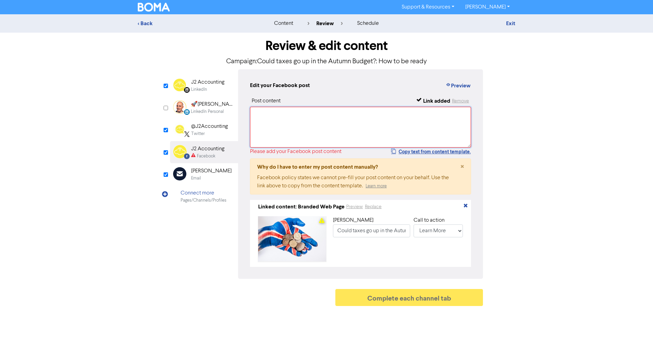
click at [256, 115] on textarea at bounding box center [360, 127] width 221 height 41
paste textarea "9.5 weeks until the next budget... The Autumn Budget will be delivered by the C…"
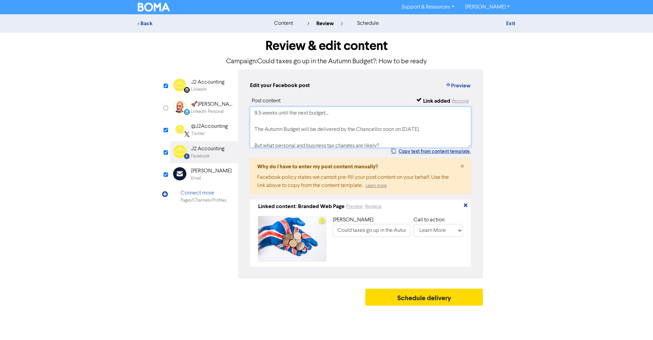
scroll to position [0, 0]
click at [189, 177] on div "Email Created with Sketch. [PERSON_NAME] Email" at bounding box center [204, 174] width 68 height 22
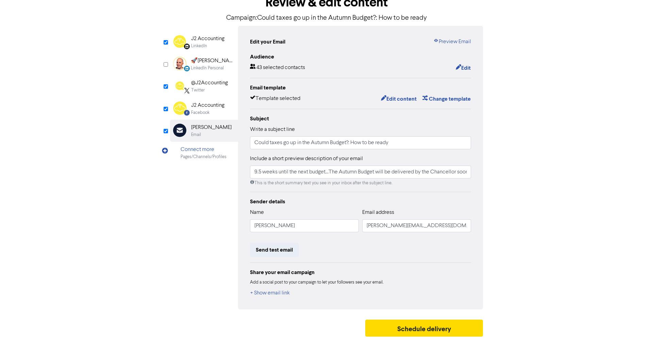
scroll to position [43, 0]
click at [443, 43] on link "Preview Email" at bounding box center [453, 42] width 38 height 8
click at [204, 109] on div "J2 Accounting" at bounding box center [207, 106] width 33 height 8
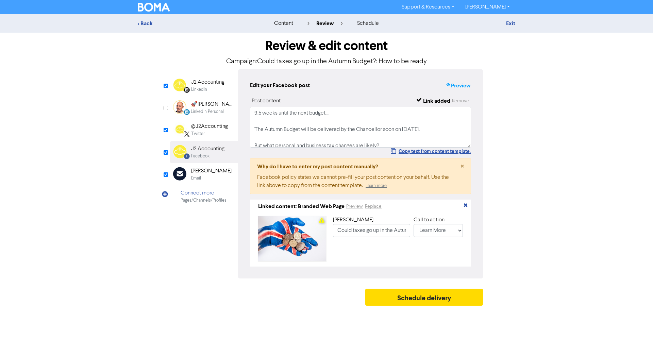
click at [454, 87] on button "Preview" at bounding box center [458, 85] width 26 height 9
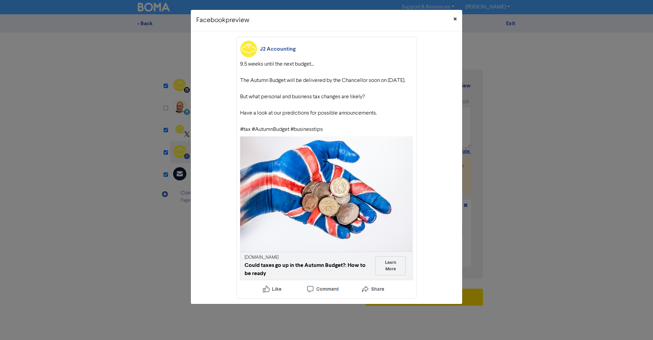
click at [456, 19] on span "×" at bounding box center [455, 19] width 3 height 10
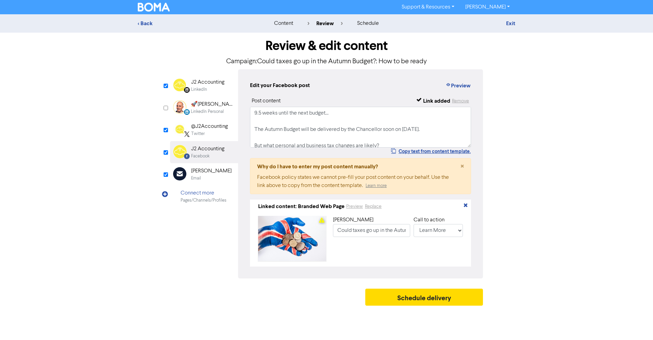
scroll to position [0, 0]
click at [405, 300] on button "Schedule delivery" at bounding box center [424, 297] width 118 height 17
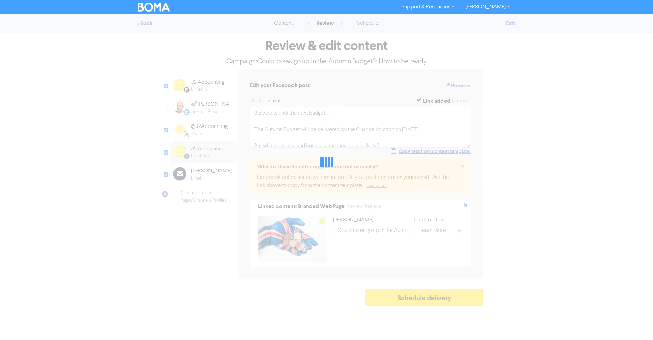
scroll to position [0, 0]
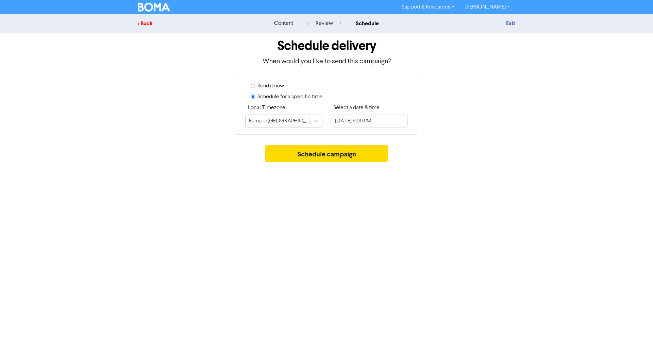
click at [148, 24] on div "< Back" at bounding box center [197, 23] width 119 height 8
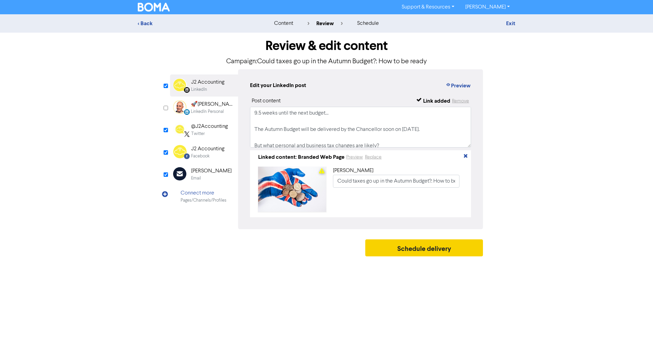
click at [417, 253] on button "Schedule delivery" at bounding box center [424, 248] width 118 height 17
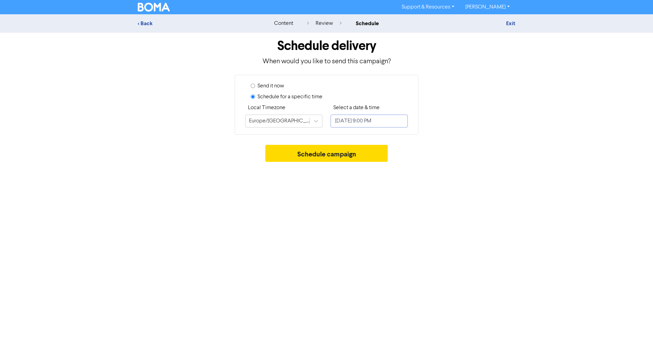
click at [393, 121] on input "[DATE] 9:00 PM" at bounding box center [369, 121] width 77 height 13
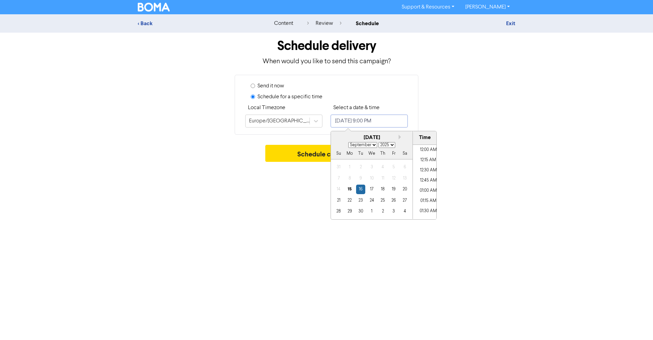
scroll to position [826, 0]
click at [361, 190] on div "16" at bounding box center [360, 189] width 9 height 9
click at [425, 170] on li "06:00 AM" at bounding box center [428, 168] width 31 height 10
click at [360, 190] on div "16" at bounding box center [360, 189] width 9 height 9
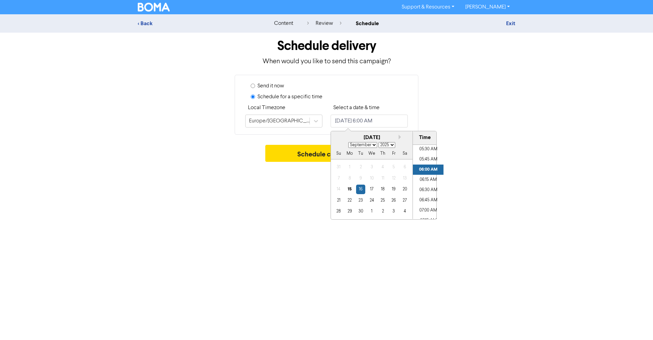
click at [468, 184] on div "Support & Resources Video Tutorials FAQ & Guides Marketing Education [PERSON_NA…" at bounding box center [326, 170] width 653 height 340
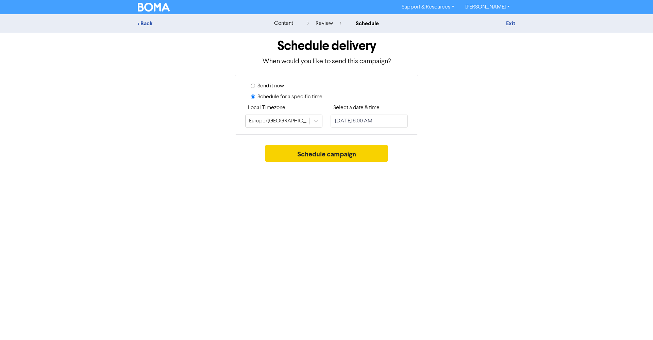
click at [322, 156] on button "Schedule campaign" at bounding box center [326, 153] width 123 height 17
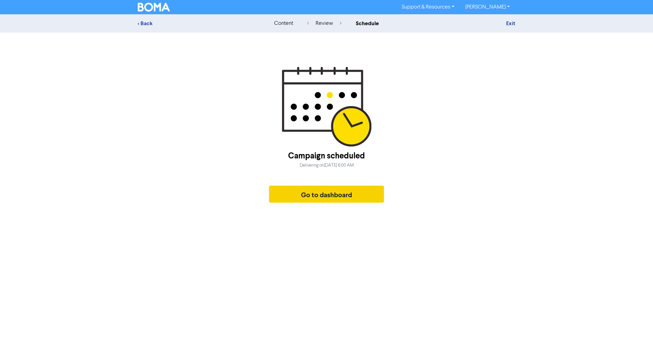
click at [328, 200] on button "Go to dashboard" at bounding box center [326, 194] width 115 height 17
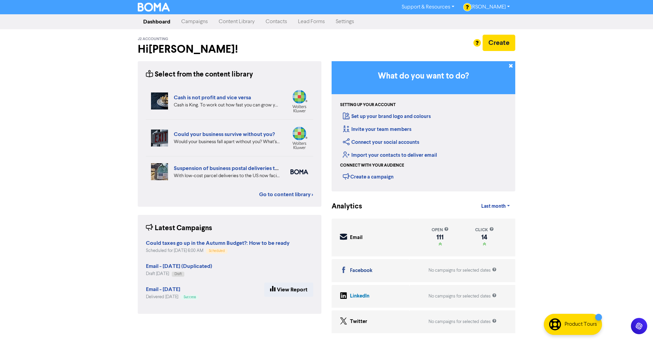
drag, startPoint x: 234, startPoint y: 23, endPoint x: 238, endPoint y: 30, distance: 8.2
click at [234, 23] on link "Content Library" at bounding box center [236, 22] width 47 height 14
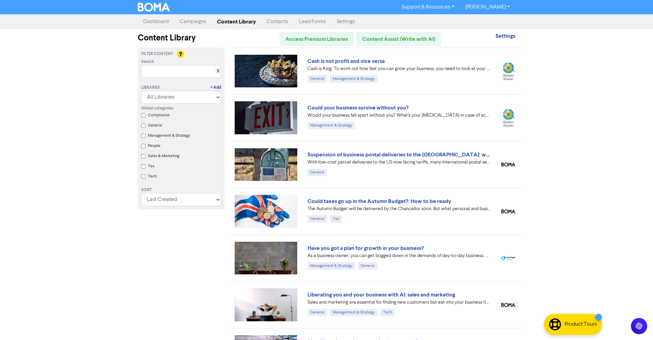
click at [157, 23] on link "Dashboard" at bounding box center [156, 22] width 36 height 14
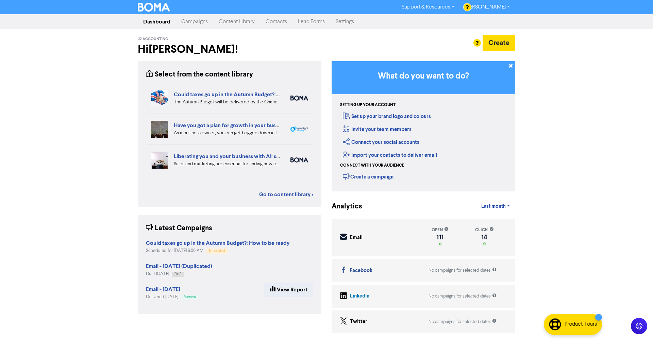
click at [196, 20] on link "Campaigns" at bounding box center [194, 22] width 37 height 14
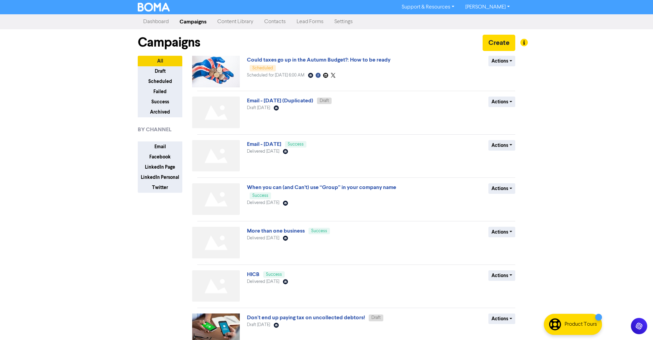
click at [233, 21] on link "Content Library" at bounding box center [235, 22] width 47 height 14
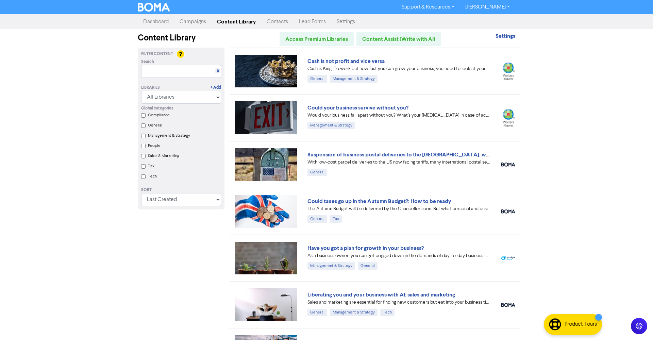
click at [144, 168] on input "Tax" at bounding box center [143, 166] width 4 height 4
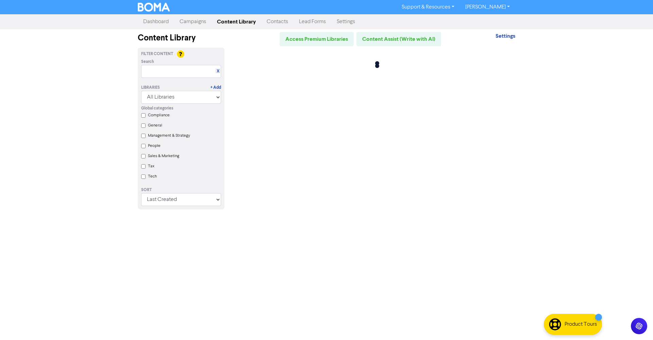
click at [143, 167] on input "Tax" at bounding box center [143, 166] width 4 height 4
